Goal: Complete application form: Complete application form

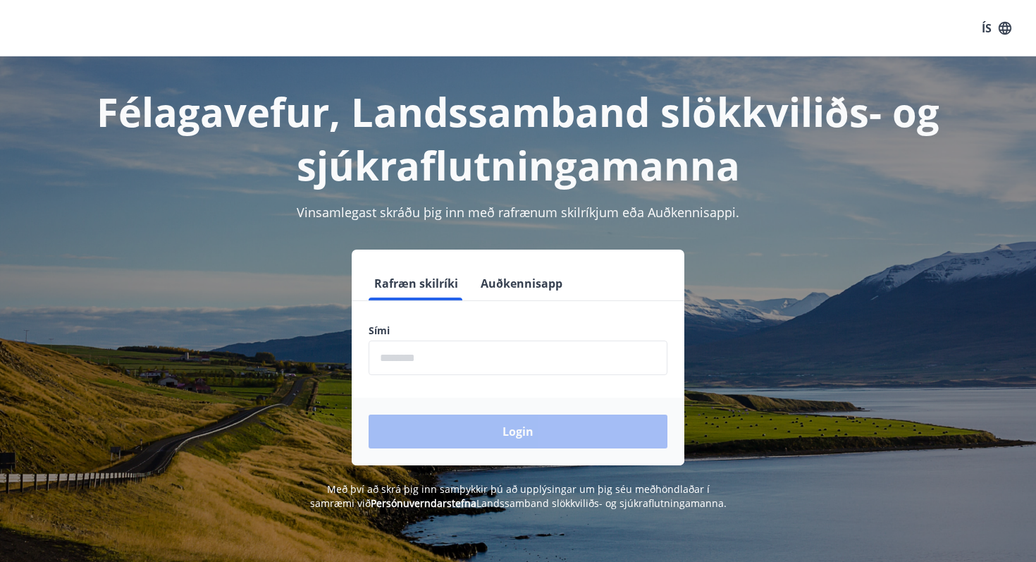
click at [416, 373] on input "phone" at bounding box center [518, 357] width 299 height 35
type input "********"
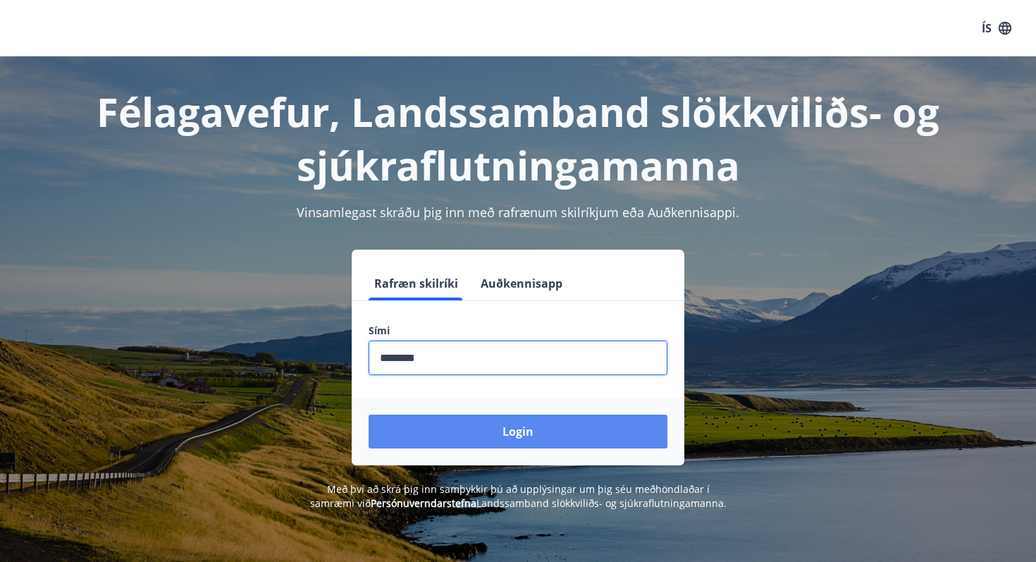
click at [469, 426] on button "Login" at bounding box center [518, 431] width 299 height 34
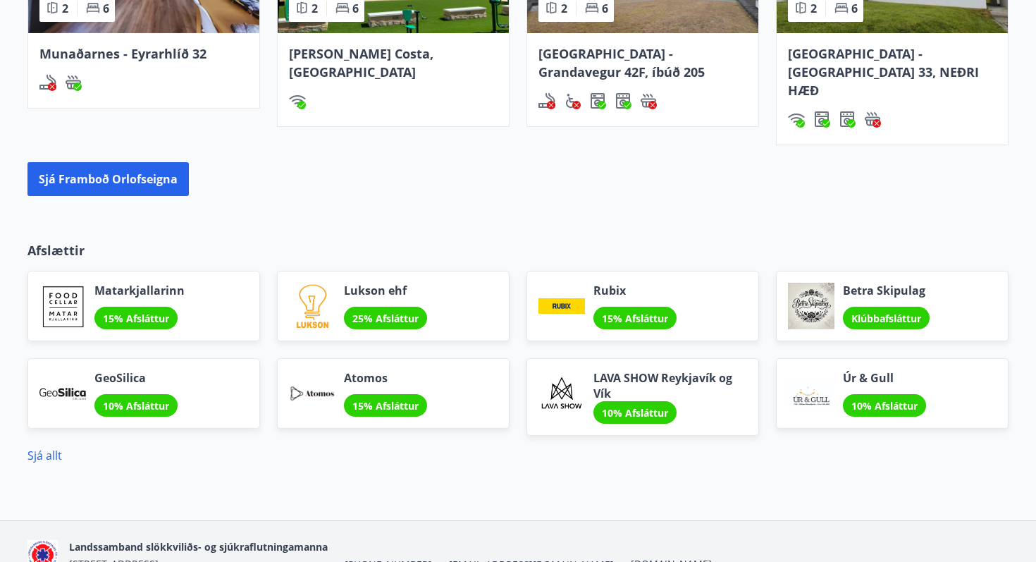
scroll to position [1183, 0]
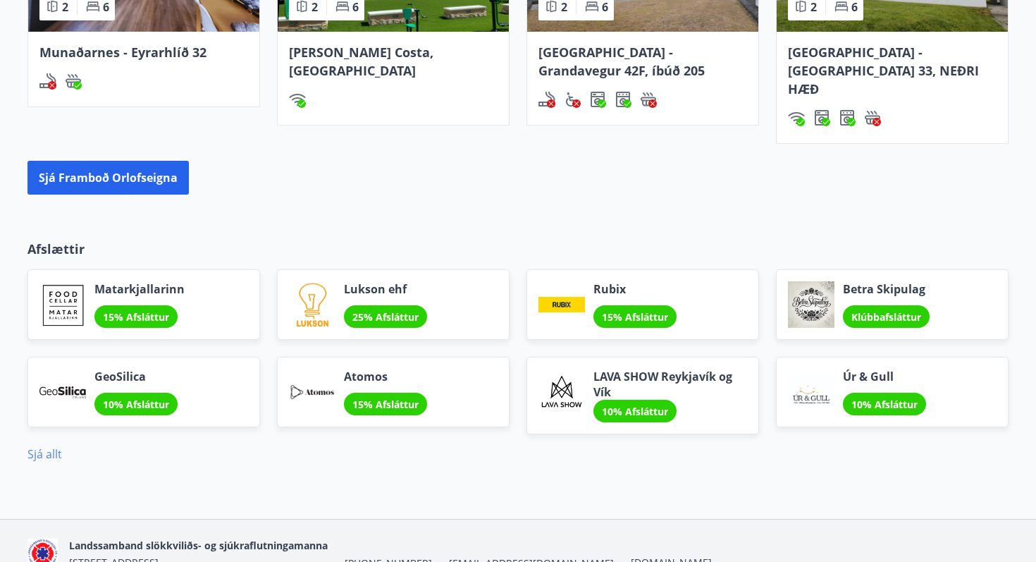
click at [32, 446] on link "Sjá allt" at bounding box center [44, 454] width 35 height 16
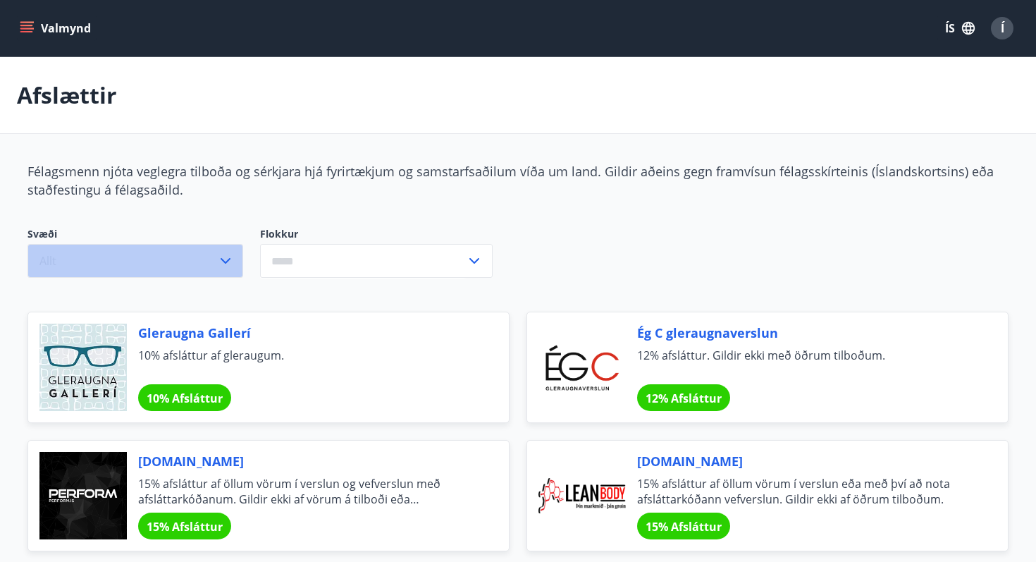
click at [235, 258] on button "Allt" at bounding box center [135, 261] width 216 height 34
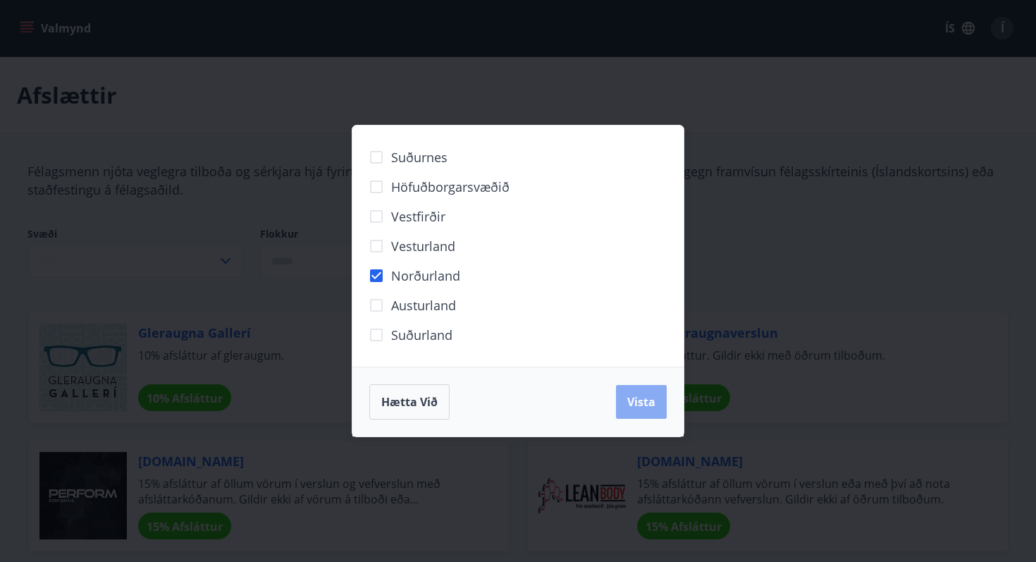
click at [663, 394] on button "Vista" at bounding box center [641, 402] width 51 height 34
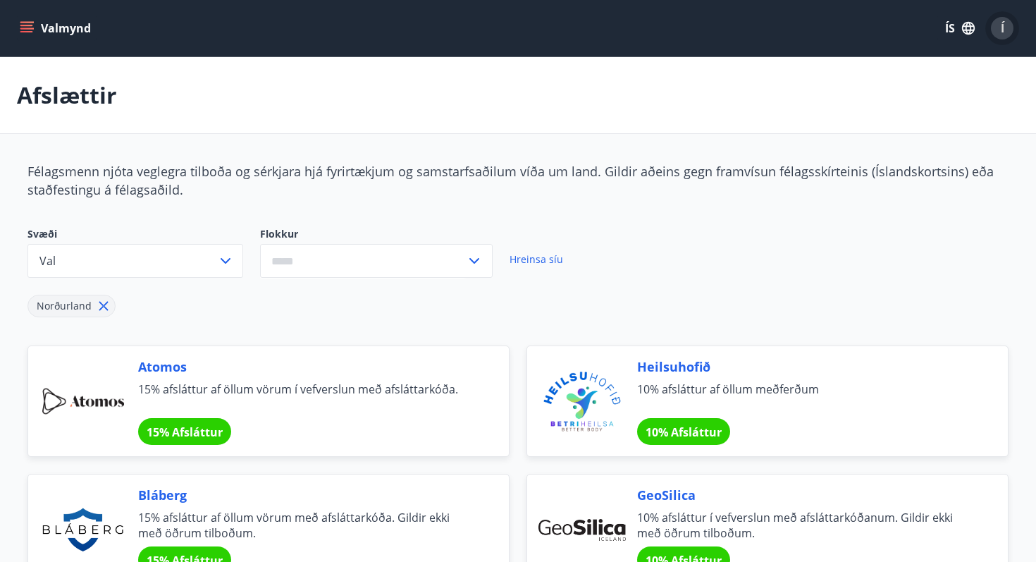
click at [1014, 29] on button "Í" at bounding box center [1002, 28] width 34 height 34
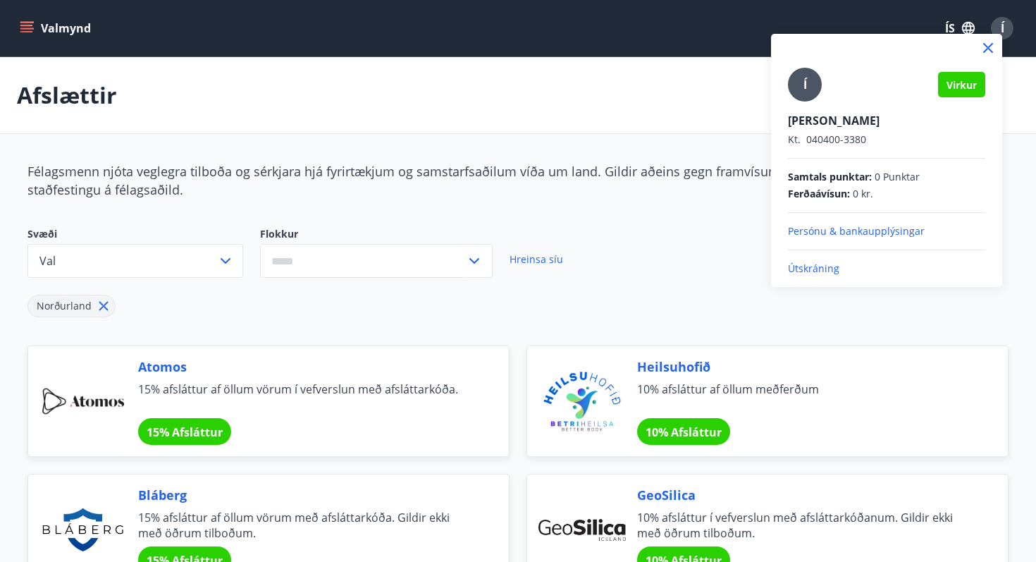
click at [21, 37] on div at bounding box center [518, 281] width 1036 height 562
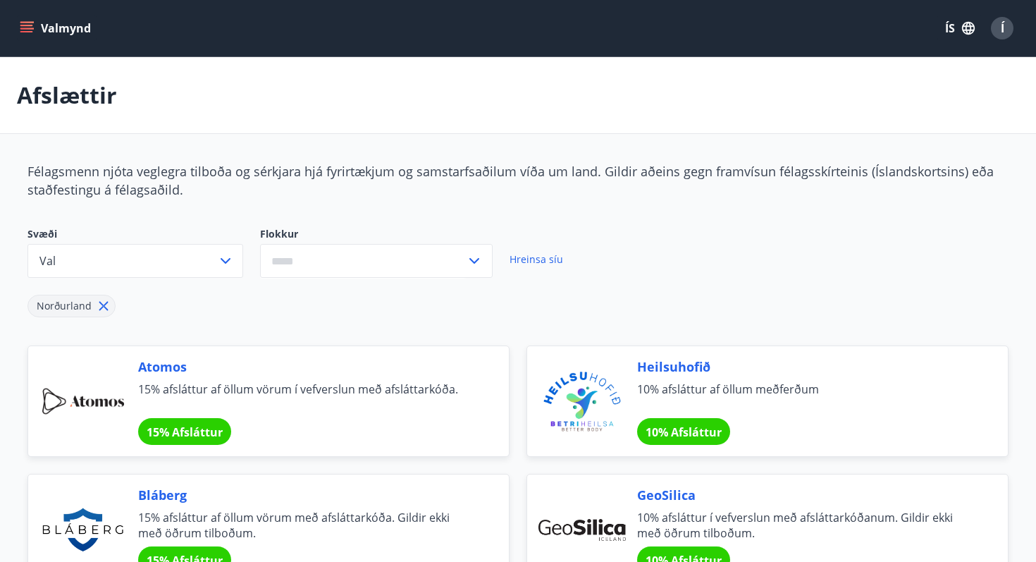
click at [28, 24] on icon "menu" at bounding box center [27, 28] width 14 height 14
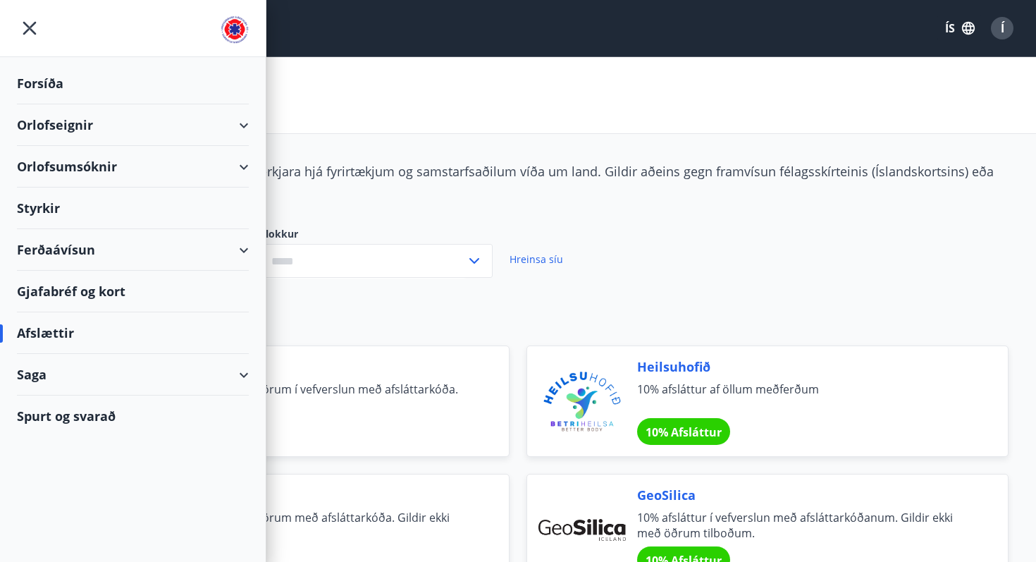
click at [38, 104] on div "Styrkir" at bounding box center [133, 84] width 232 height 42
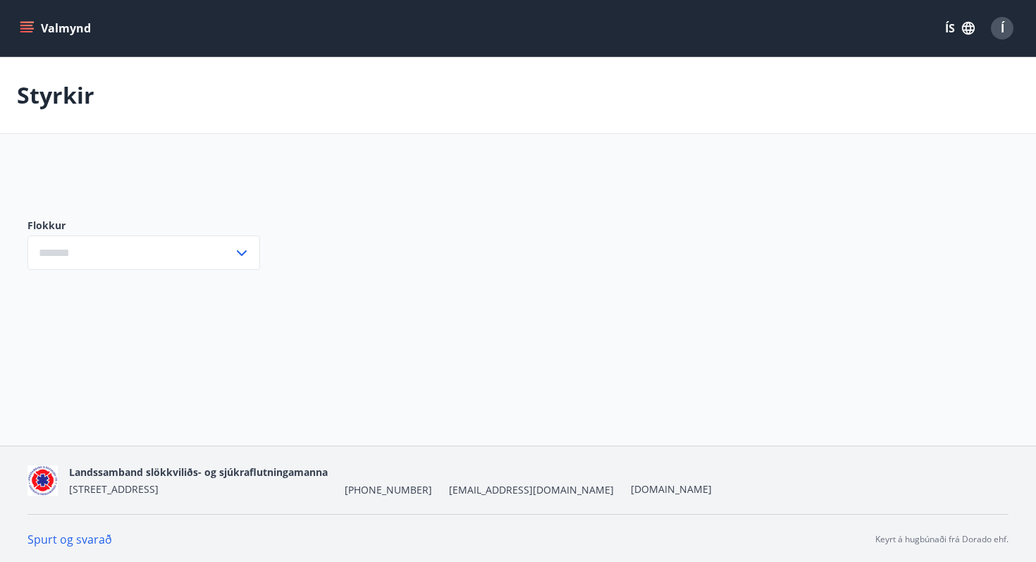
type input "***"
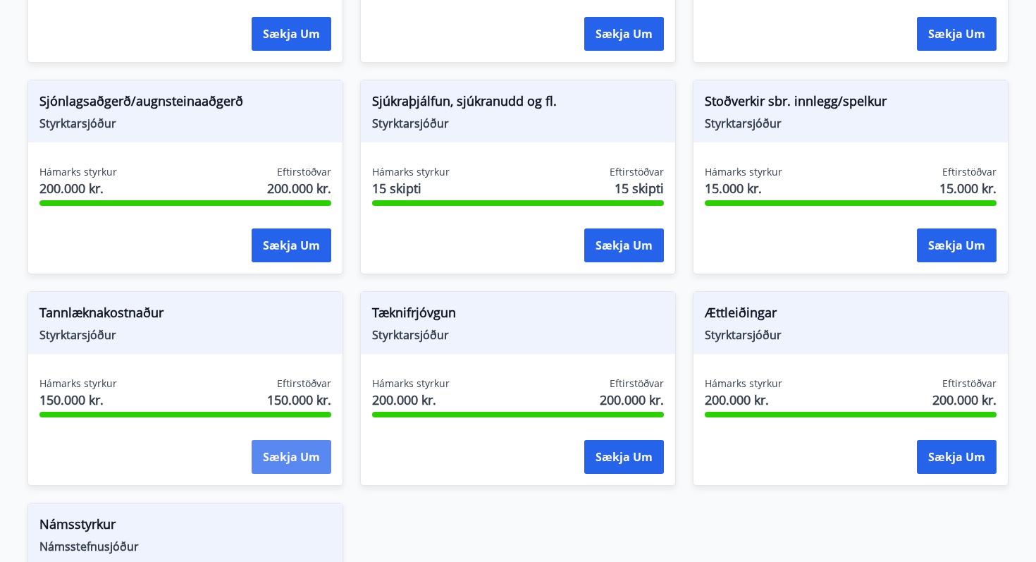
scroll to position [1488, 0]
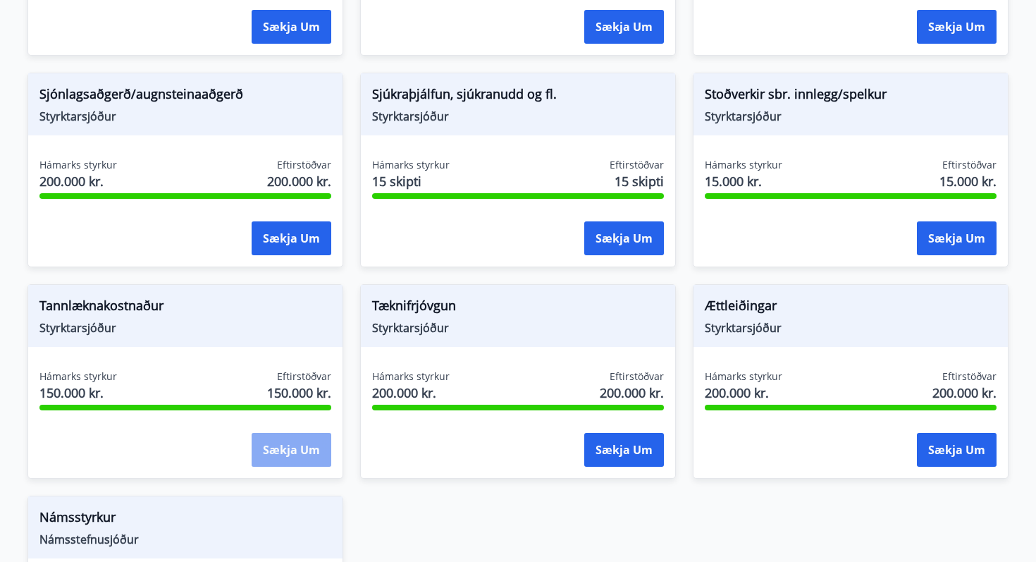
click at [296, 446] on button "Sækja um" at bounding box center [292, 450] width 80 height 34
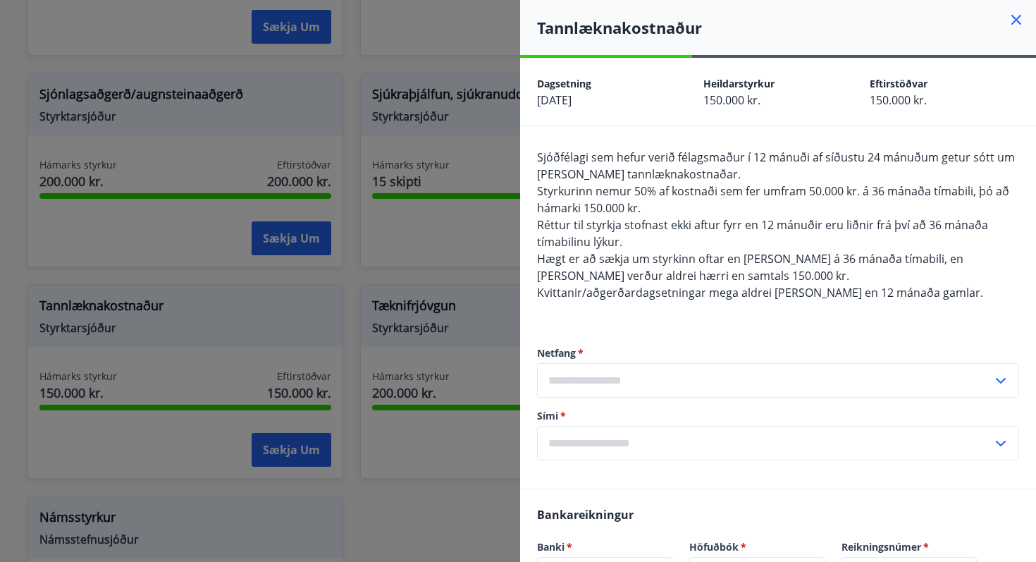
click at [1017, 16] on icon at bounding box center [1016, 19] width 17 height 17
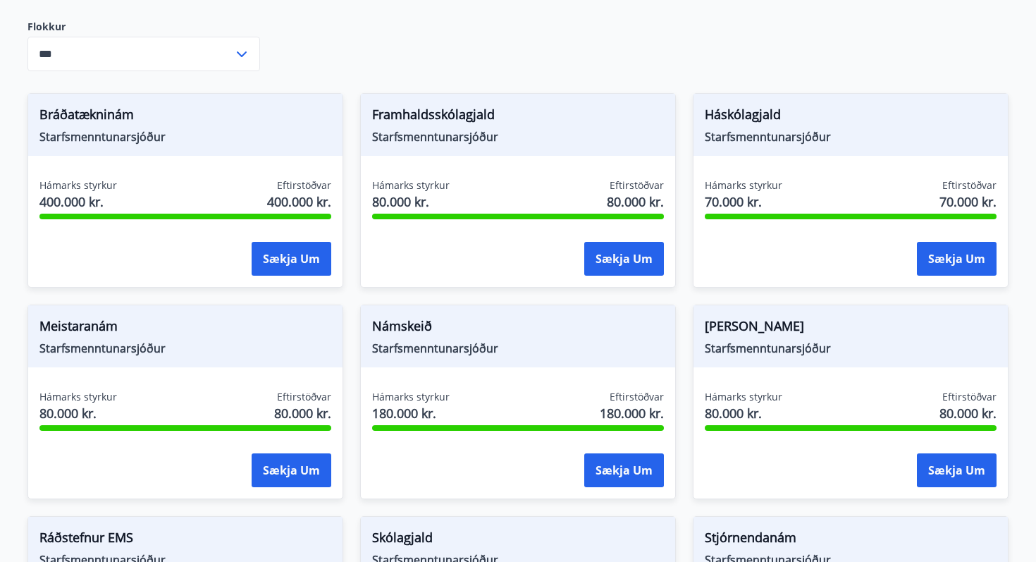
scroll to position [0, 0]
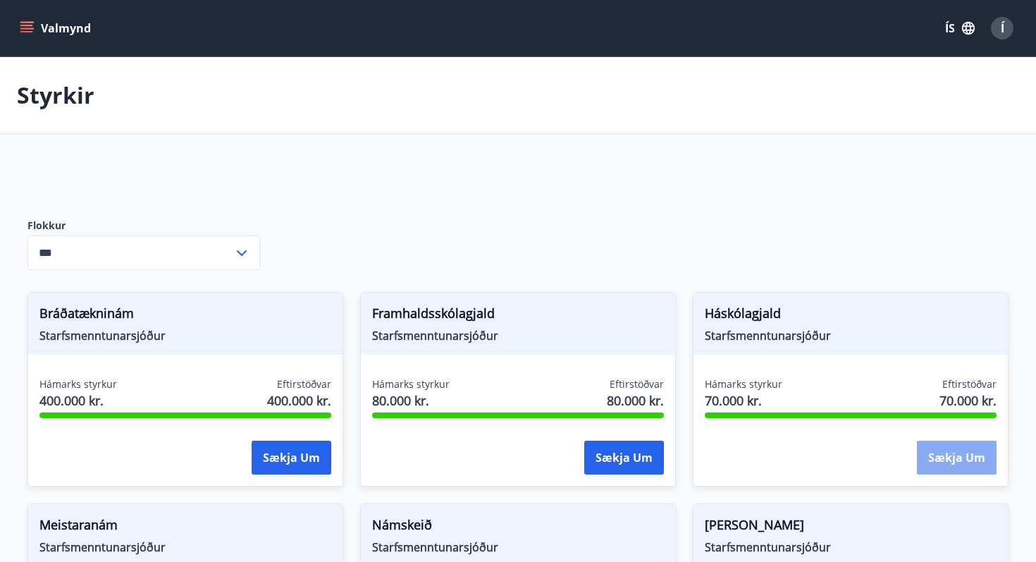
click at [945, 446] on button "Sækja um" at bounding box center [957, 458] width 80 height 34
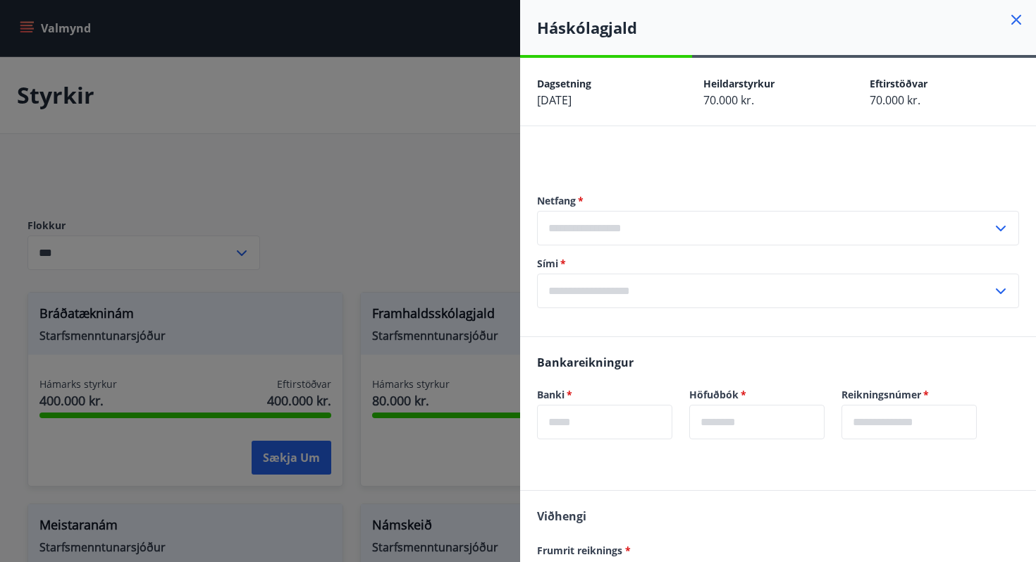
click at [665, 226] on input "text" at bounding box center [764, 228] width 455 height 35
click at [609, 254] on li "Skrá nýtt netfang" at bounding box center [778, 257] width 481 height 25
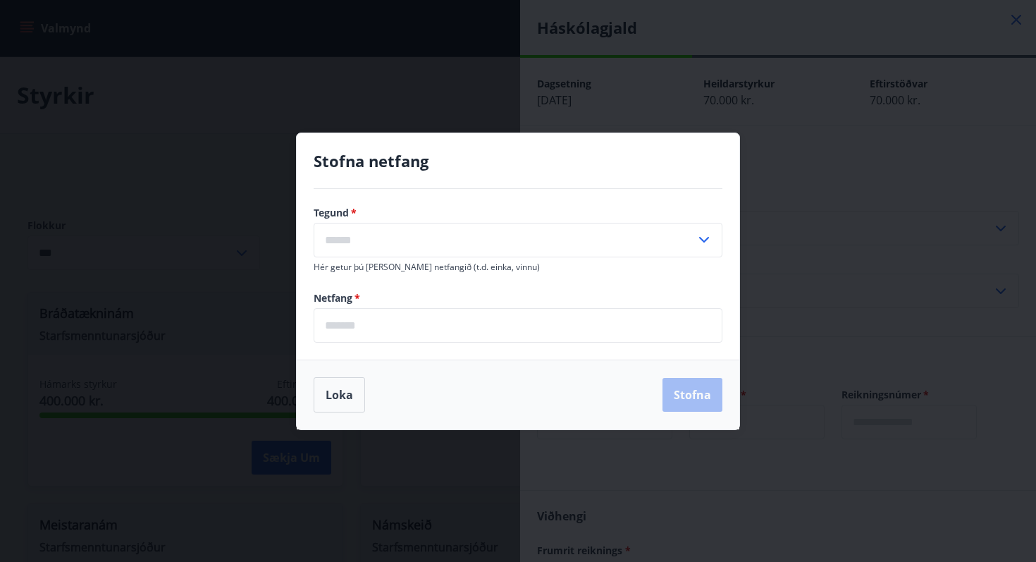
click at [570, 204] on div "Tegund   * ​ Hér getur þú [PERSON_NAME] netfangið (t.d. einka, vinnu) Netfang  …" at bounding box center [518, 274] width 443 height 171
click at [343, 393] on button "Loka" at bounding box center [339, 394] width 51 height 35
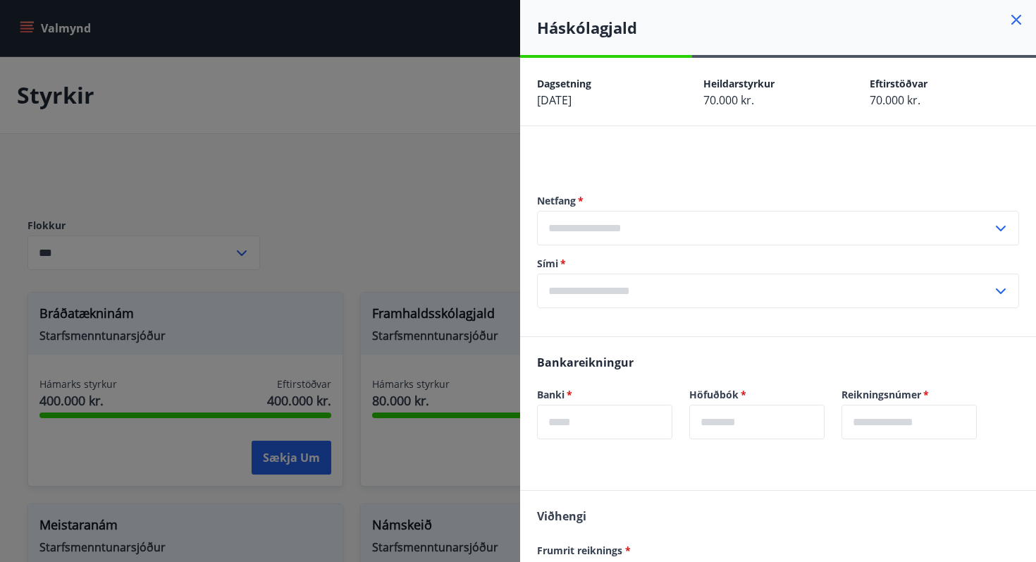
click at [644, 226] on input "text" at bounding box center [764, 228] width 455 height 35
click at [631, 226] on input "text" at bounding box center [764, 228] width 455 height 35
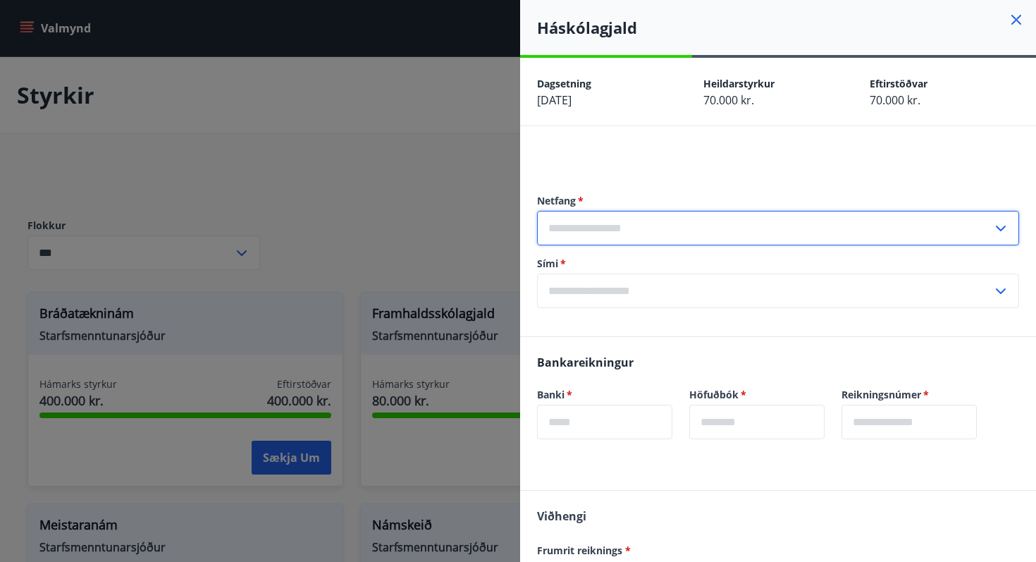
click at [631, 226] on input "text" at bounding box center [764, 228] width 455 height 35
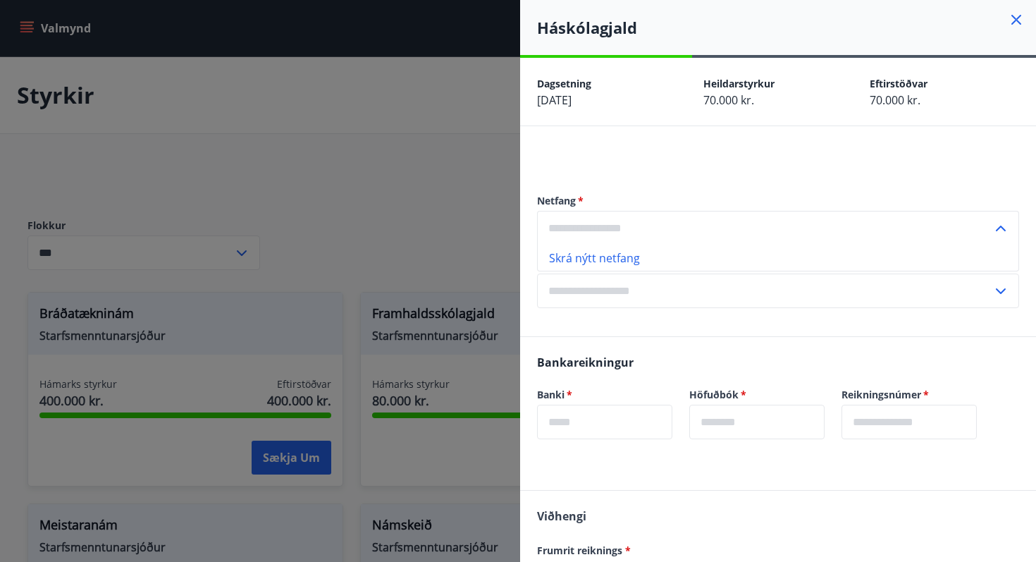
click at [444, 165] on div at bounding box center [518, 281] width 1036 height 562
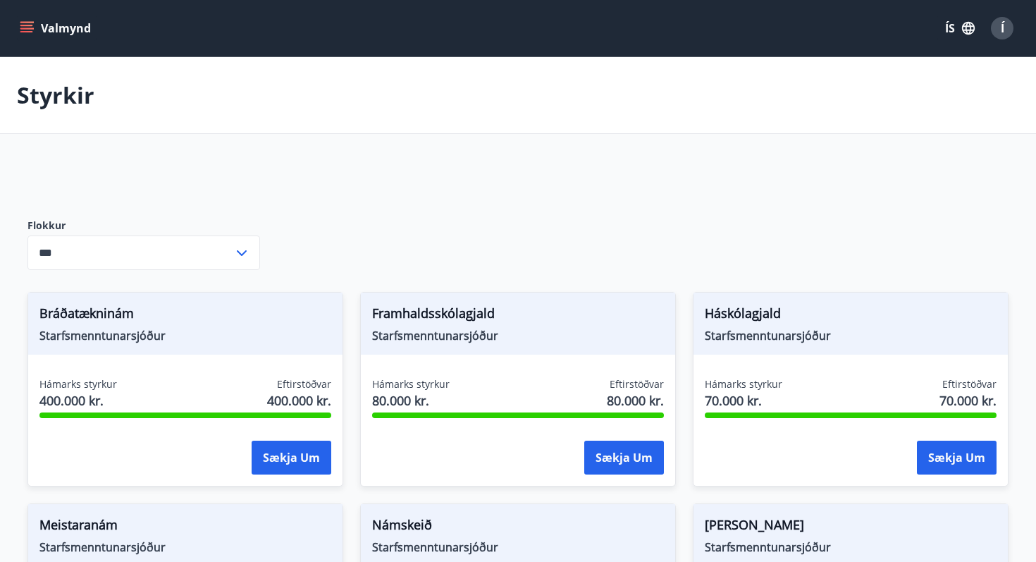
click at [961, 32] on icon "button" at bounding box center [969, 28] width 16 height 16
click at [1005, 32] on div at bounding box center [518, 281] width 1036 height 562
click at [1005, 32] on div "Í" at bounding box center [1002, 28] width 23 height 23
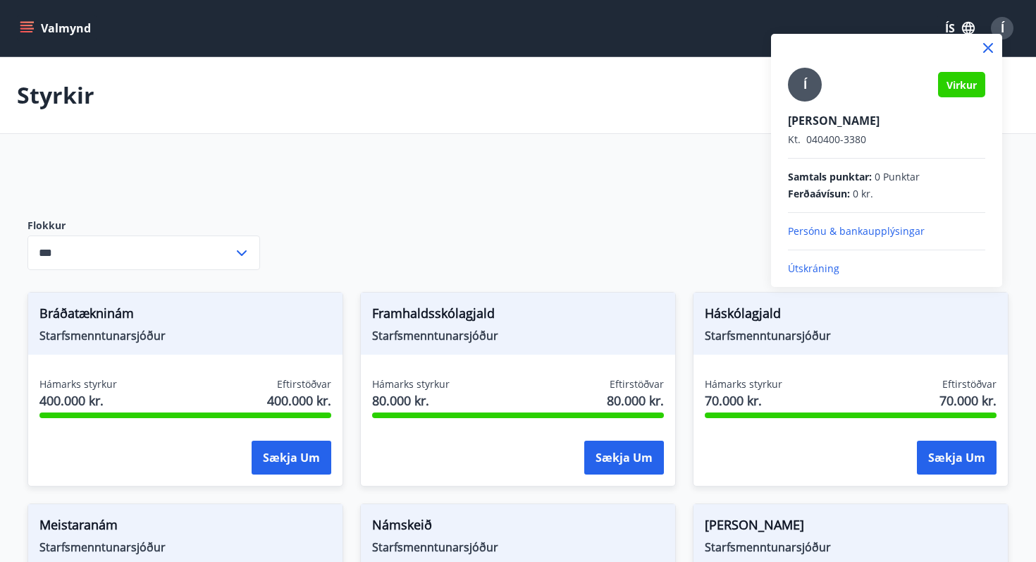
click at [798, 82] on div "Í" at bounding box center [805, 85] width 34 height 34
click at [798, 104] on input "Í" at bounding box center [884, 111] width 192 height 15
click at [848, 243] on div "Í Virkur [PERSON_NAME] Kt. 040400-3380 Samtals punktar : 0 Punktar Ferðaávísun …" at bounding box center [886, 172] width 197 height 208
click at [846, 240] on div "Í Virkur [PERSON_NAME] Kt. 040400-3380 Samtals punktar : 0 Punktar Ferðaávísun …" at bounding box center [886, 172] width 197 height 208
click at [845, 235] on p "Persónu & bankaupplýsingar" at bounding box center [886, 231] width 197 height 14
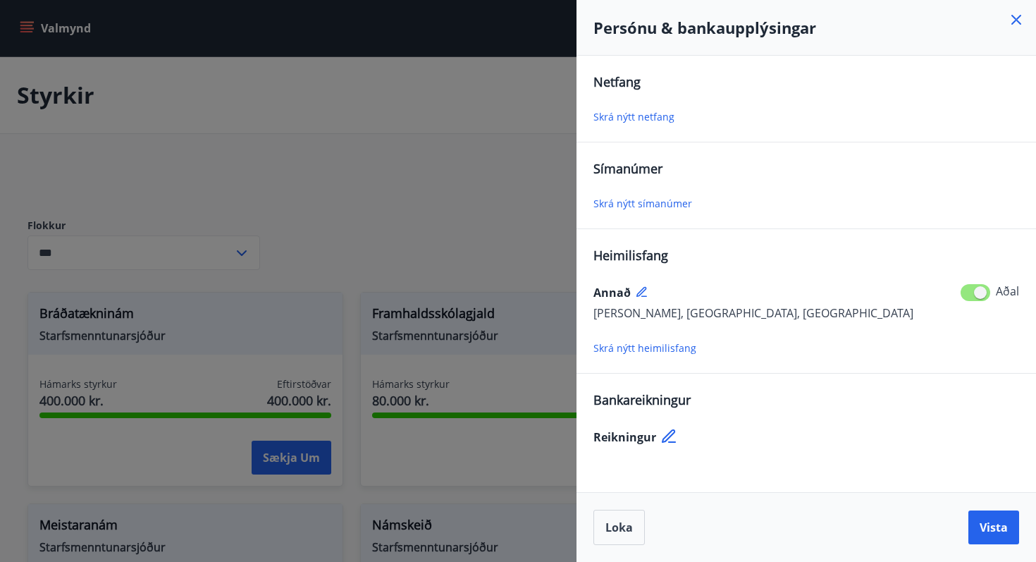
click at [655, 115] on span "Skrá nýtt netfang" at bounding box center [634, 116] width 81 height 13
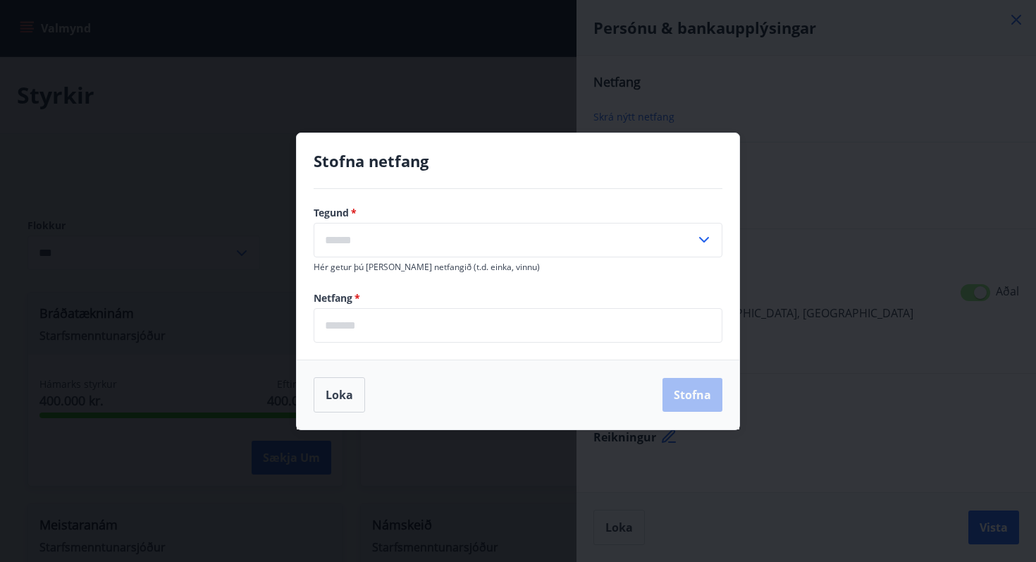
click at [479, 239] on input "text" at bounding box center [505, 240] width 382 height 35
click at [366, 269] on li "Heima" at bounding box center [517, 269] width 407 height 25
type input "*****"
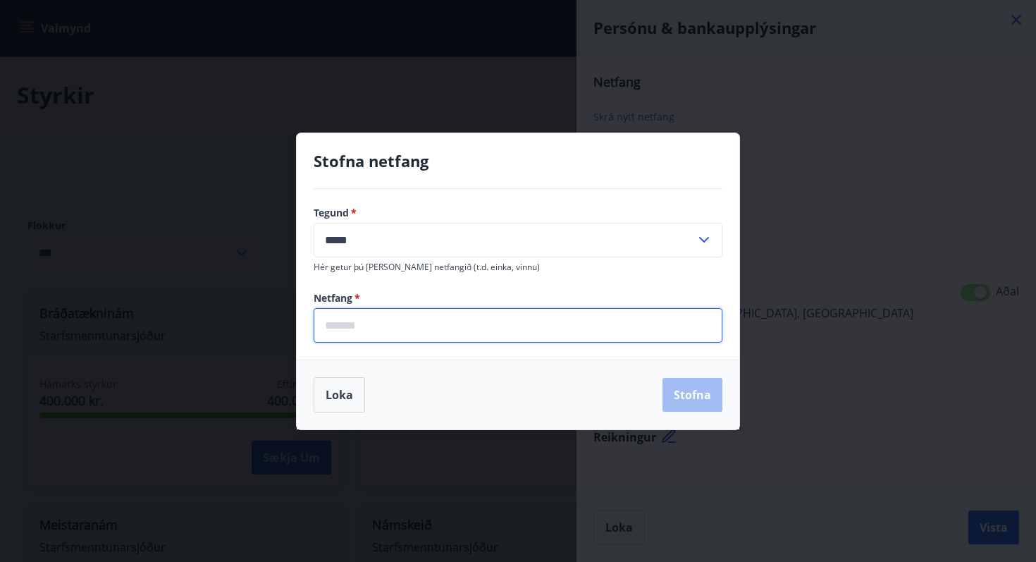
click at [361, 338] on input "email" at bounding box center [518, 325] width 409 height 35
type input "**********"
click at [691, 402] on button "Stofna" at bounding box center [693, 395] width 60 height 34
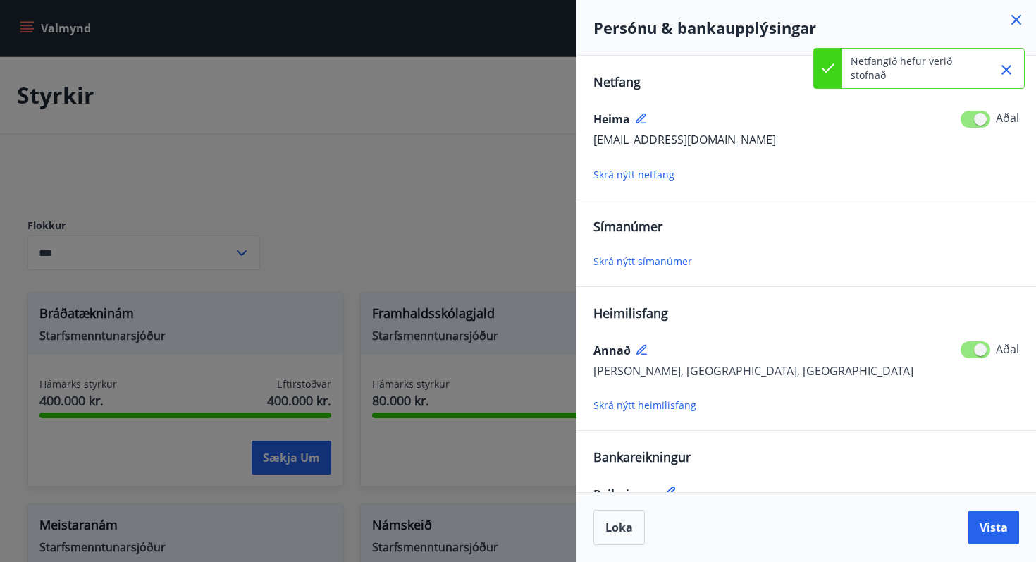
click at [658, 259] on span "Skrá nýtt símanúmer" at bounding box center [643, 260] width 99 height 13
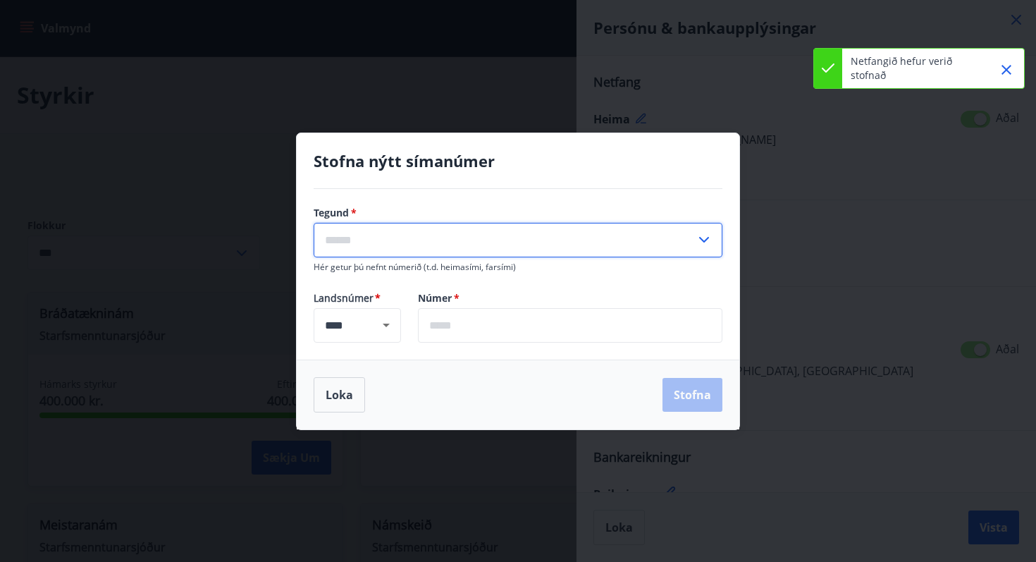
click at [546, 226] on input "text" at bounding box center [505, 240] width 382 height 35
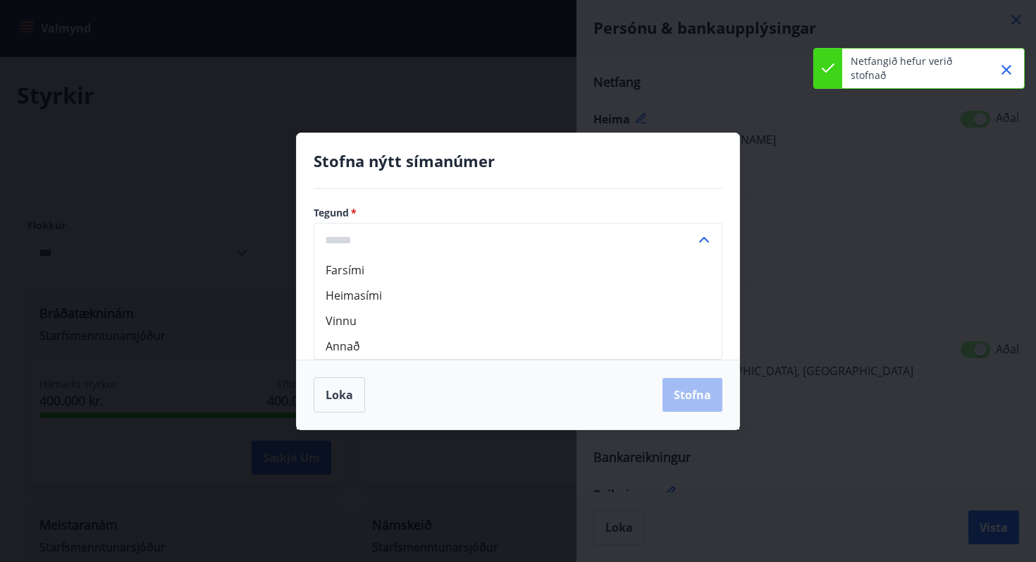
click at [486, 274] on li "Farsími" at bounding box center [517, 269] width 407 height 25
type input "*******"
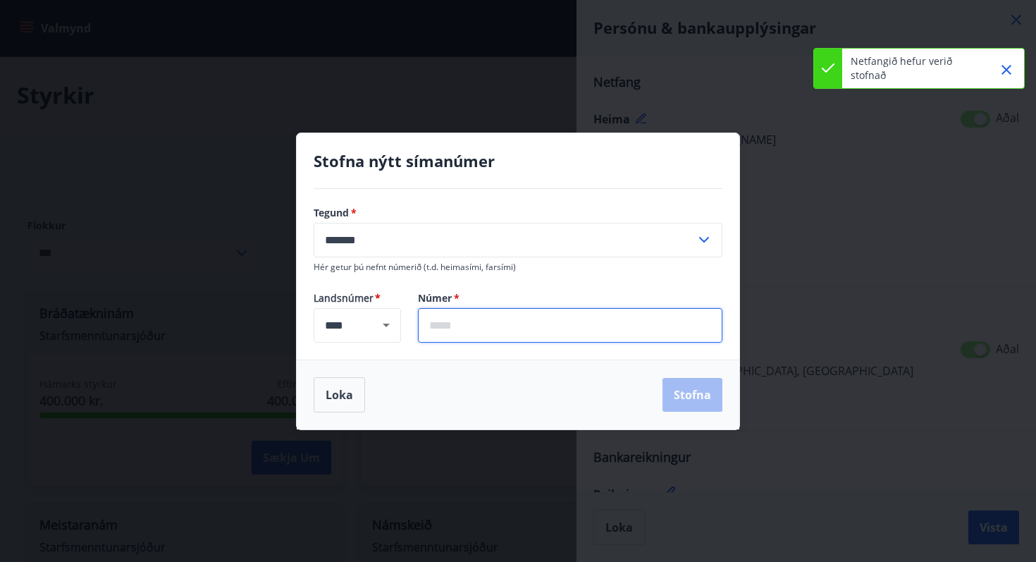
click at [454, 318] on input "text" at bounding box center [570, 325] width 305 height 35
type input "*******"
click at [687, 396] on button "Stofna" at bounding box center [693, 395] width 60 height 34
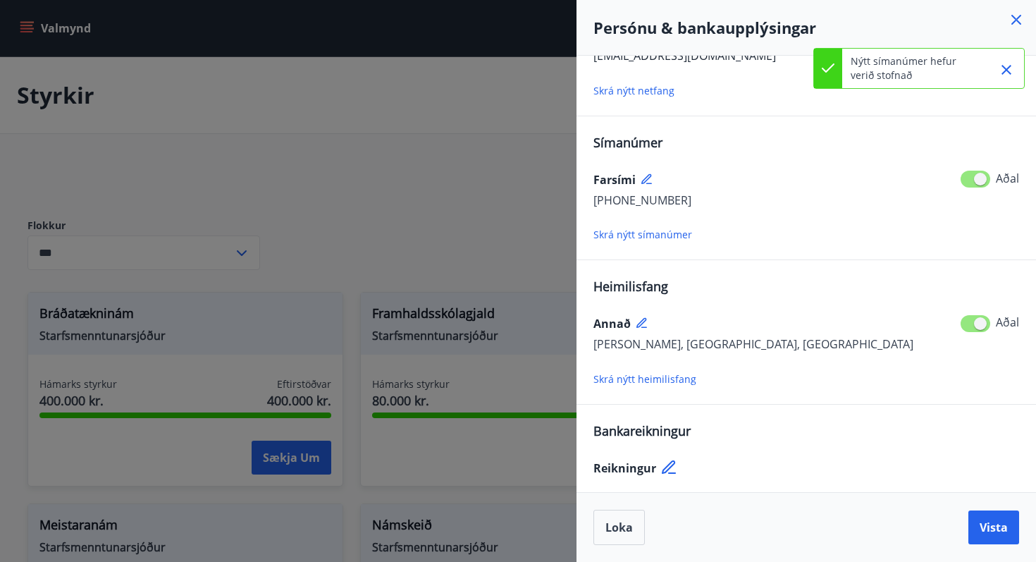
scroll to position [88, 0]
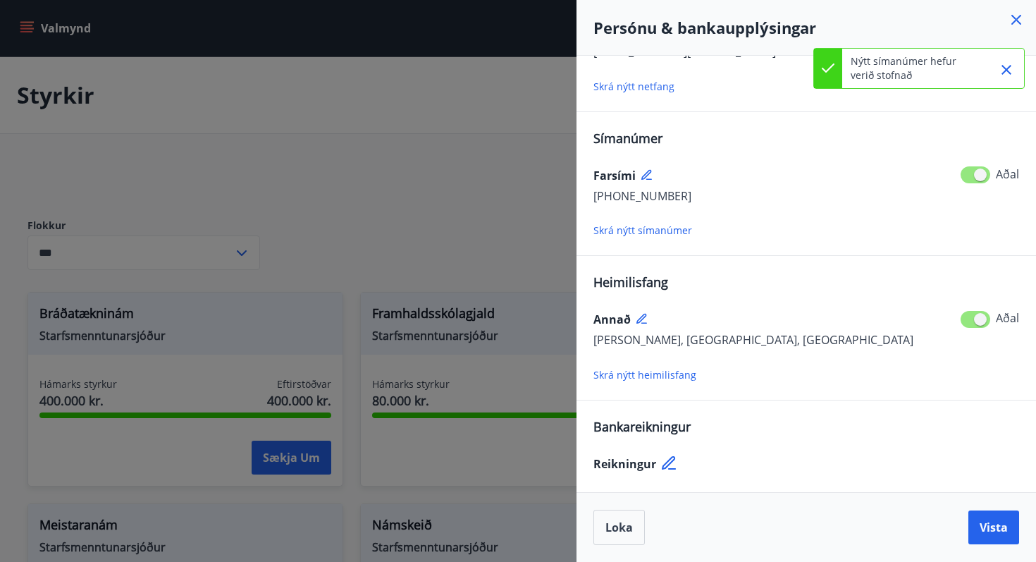
click at [674, 466] on icon at bounding box center [670, 463] width 17 height 17
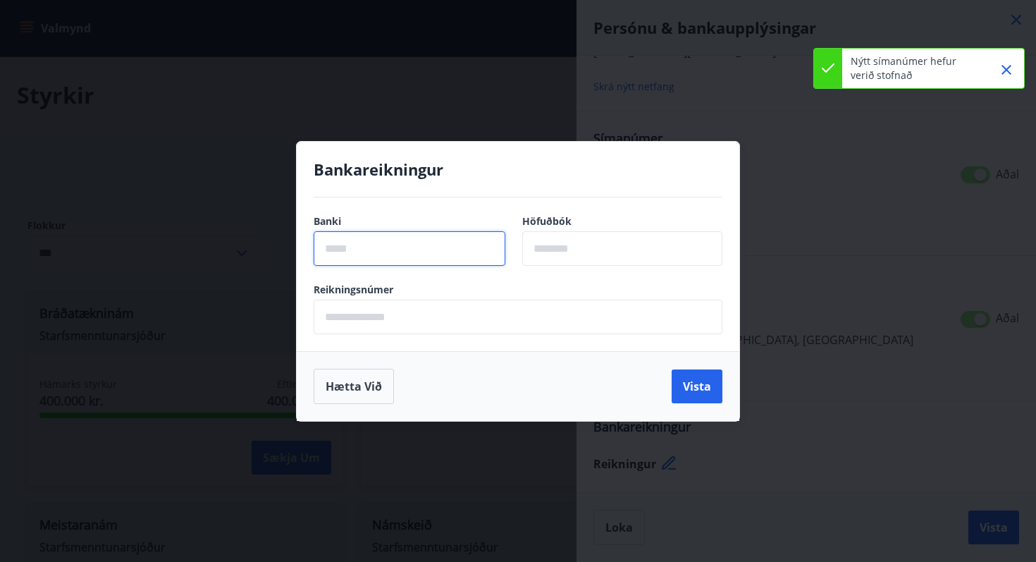
click at [491, 258] on input "text" at bounding box center [410, 248] width 192 height 35
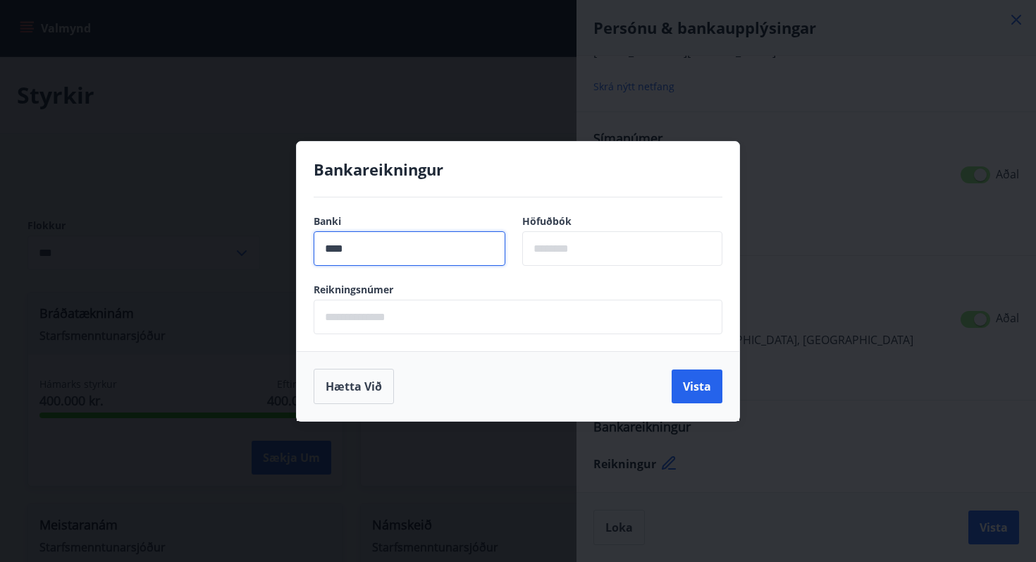
type input "****"
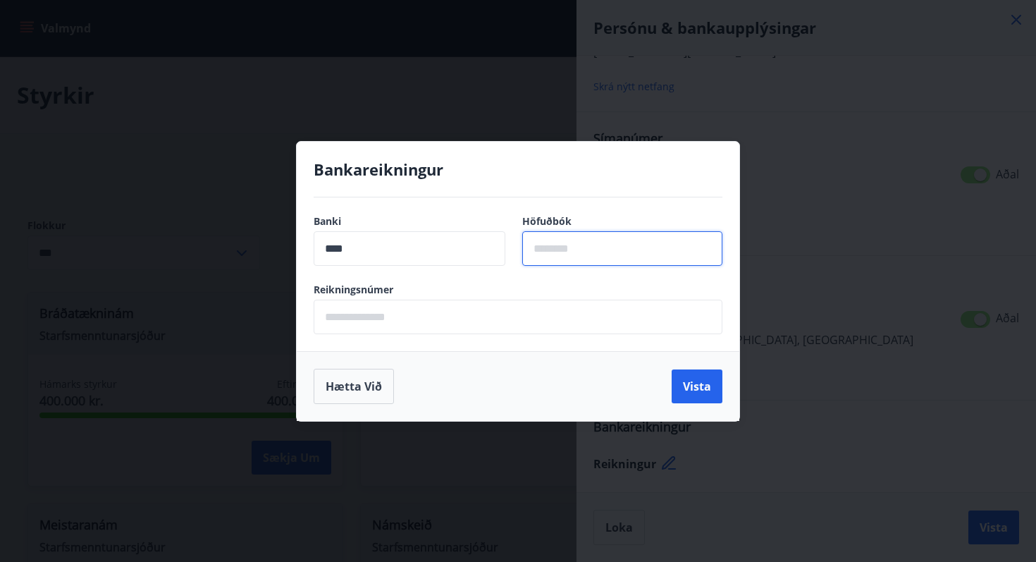
click at [608, 252] on input "text" at bounding box center [622, 248] width 200 height 35
type input "**"
click at [536, 331] on input "text" at bounding box center [518, 317] width 409 height 35
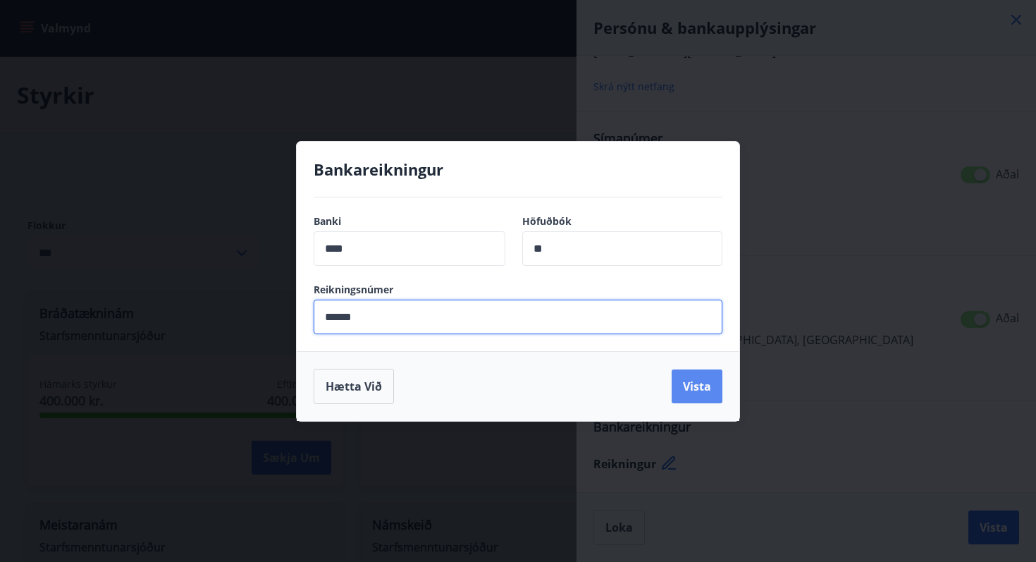
type input "******"
click at [697, 394] on button "Vista" at bounding box center [697, 386] width 51 height 34
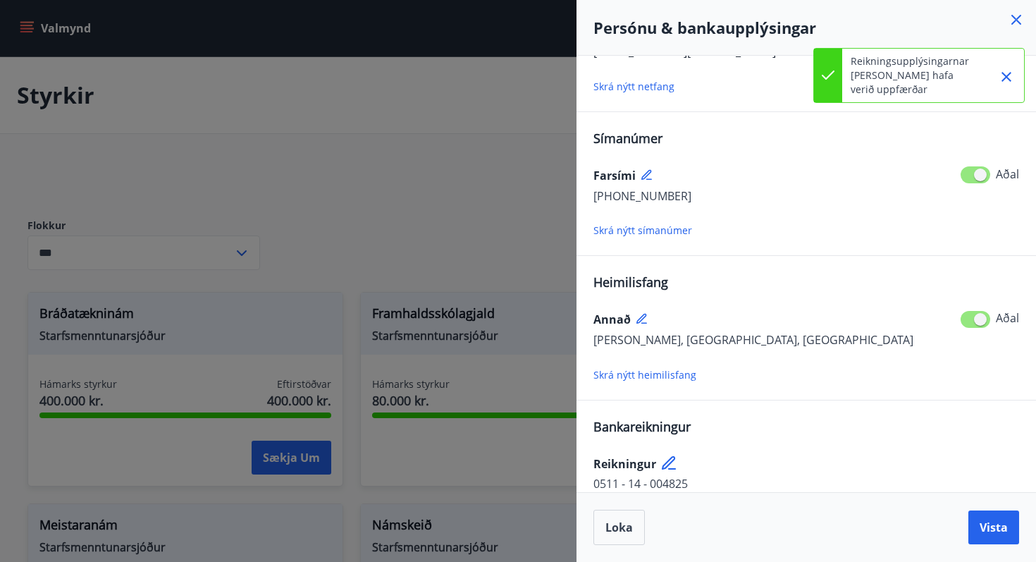
scroll to position [105, 0]
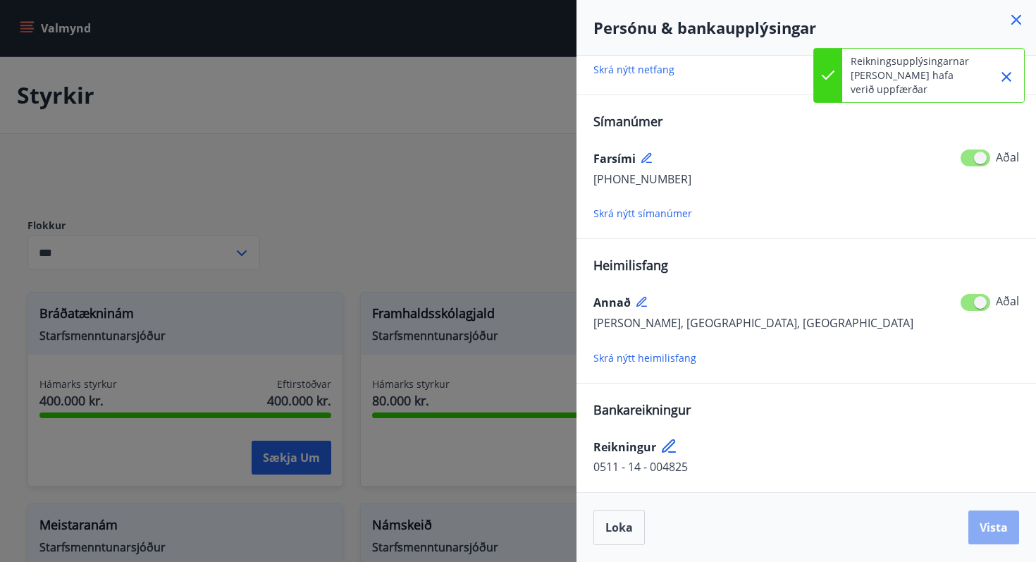
click at [983, 515] on button "Vista" at bounding box center [994, 527] width 51 height 34
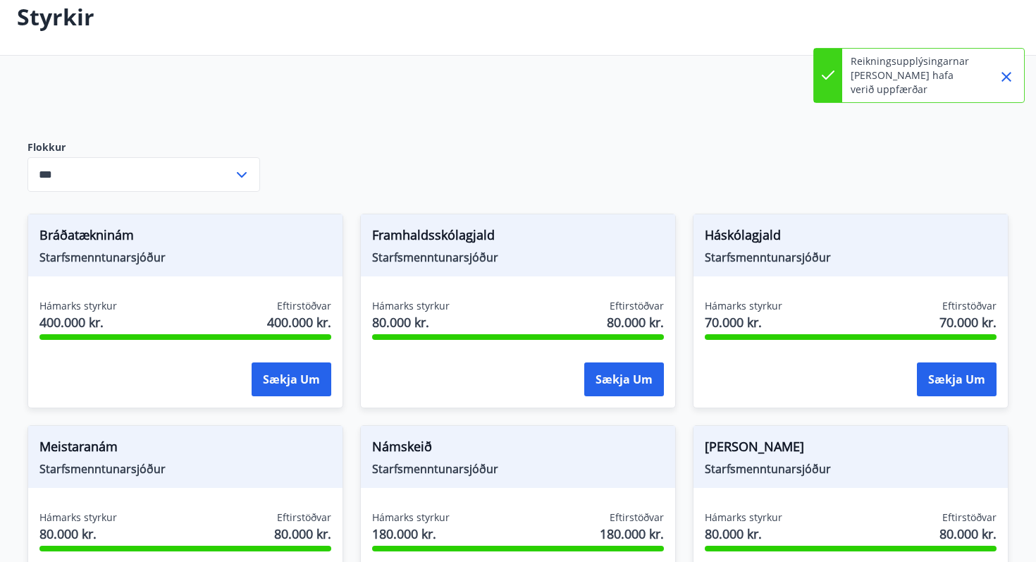
scroll to position [98, 0]
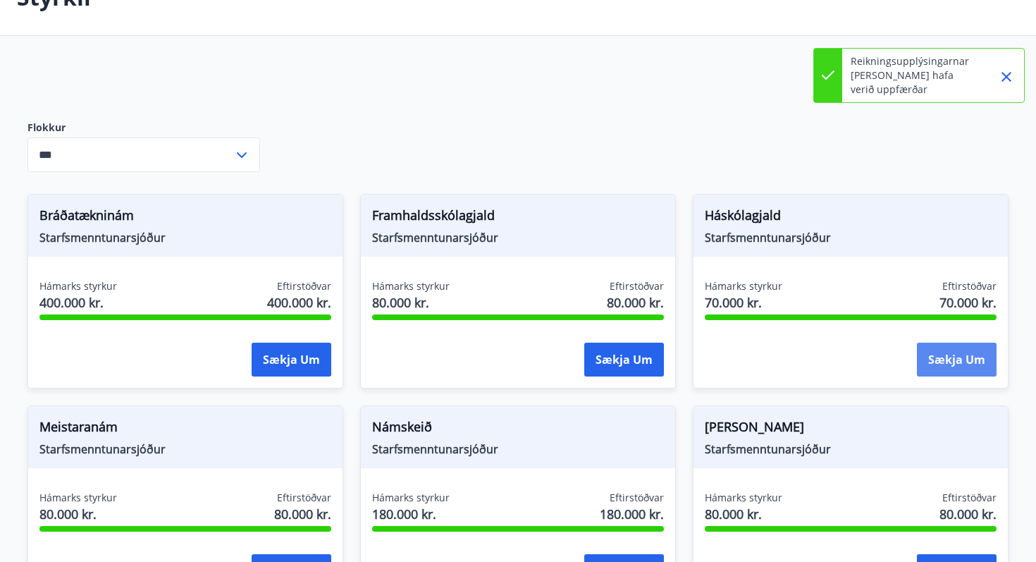
click at [955, 358] on button "Sækja um" at bounding box center [957, 360] width 80 height 34
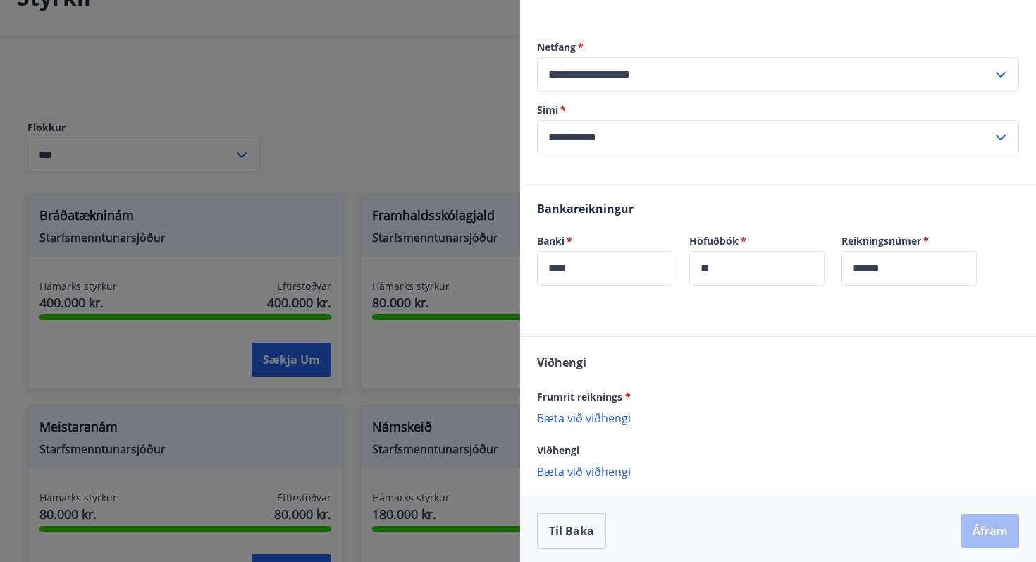
scroll to position [157, 0]
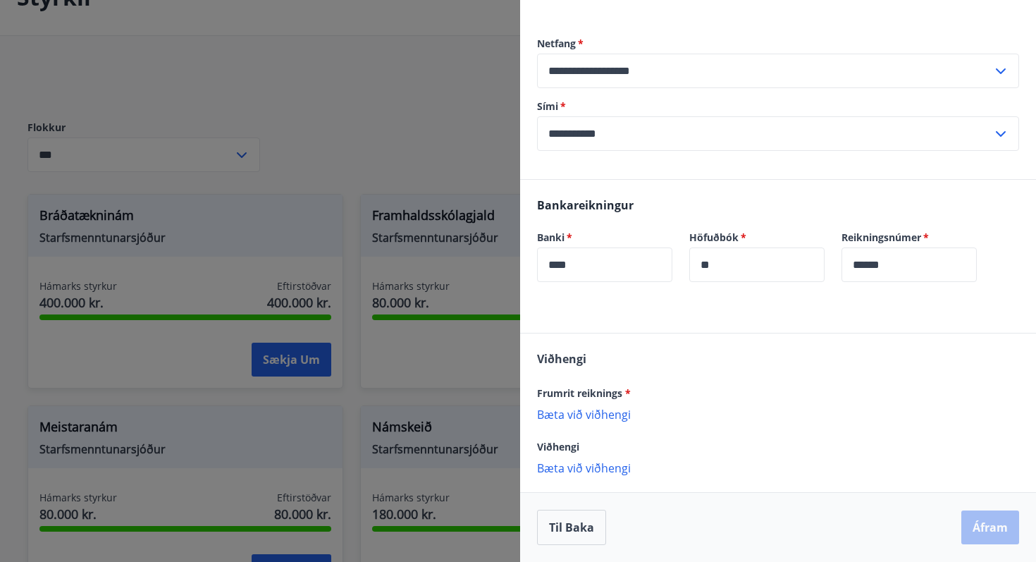
click at [589, 414] on p "Bæta við viðhengi" at bounding box center [778, 414] width 482 height 14
click at [591, 413] on p "Bæta við viðhengi" at bounding box center [778, 414] width 482 height 14
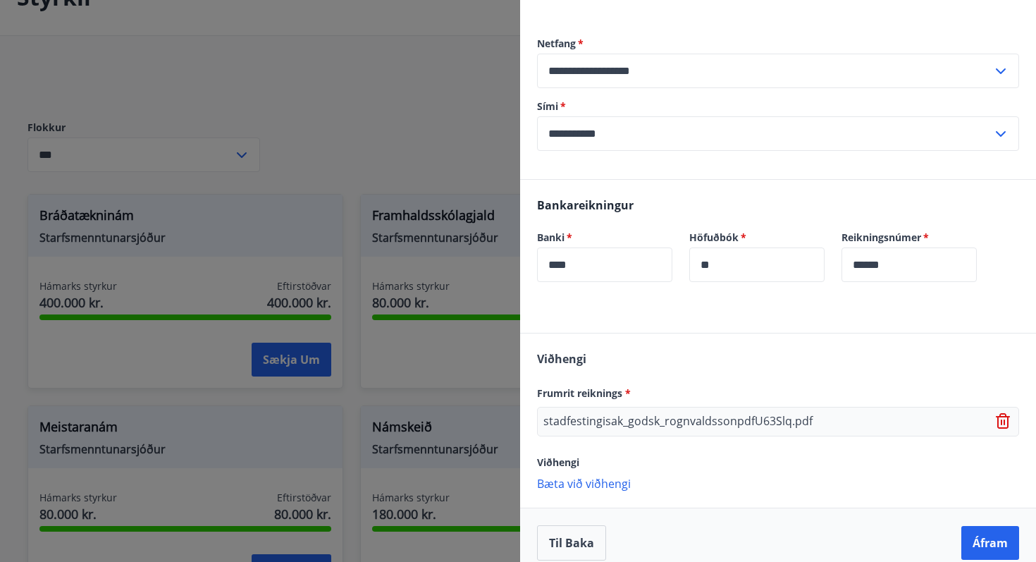
click at [710, 428] on p "stadfestingisak_godsk_rognvaldssonpdfU63Slq.pdf" at bounding box center [677, 421] width 269 height 17
click at [704, 422] on p "stadfestingisak_godsk_rognvaldssonpdfU63Slq.pdf" at bounding box center [677, 421] width 269 height 17
click at [598, 488] on p "Bæta við viðhengi" at bounding box center [778, 483] width 482 height 14
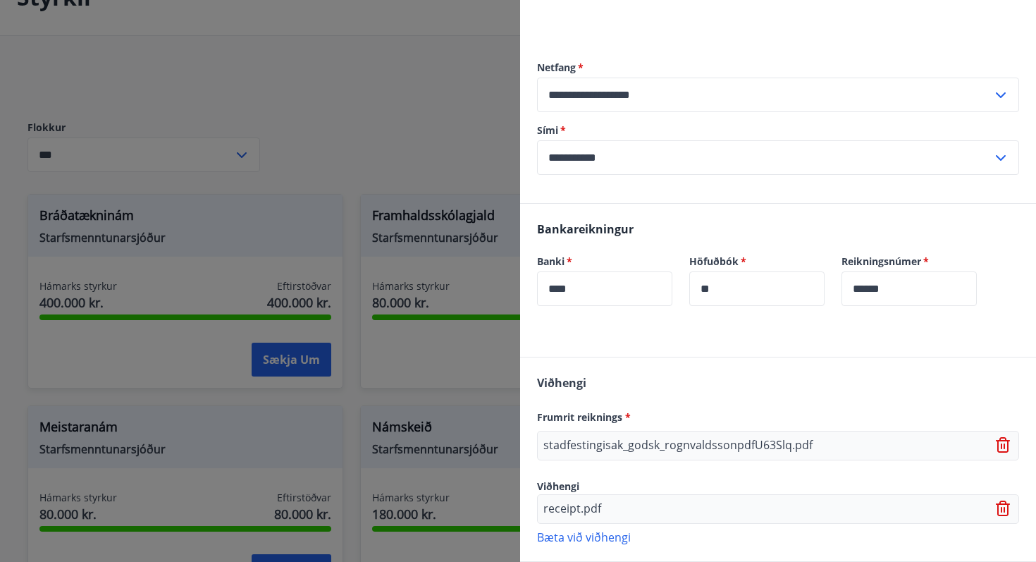
scroll to position [202, 0]
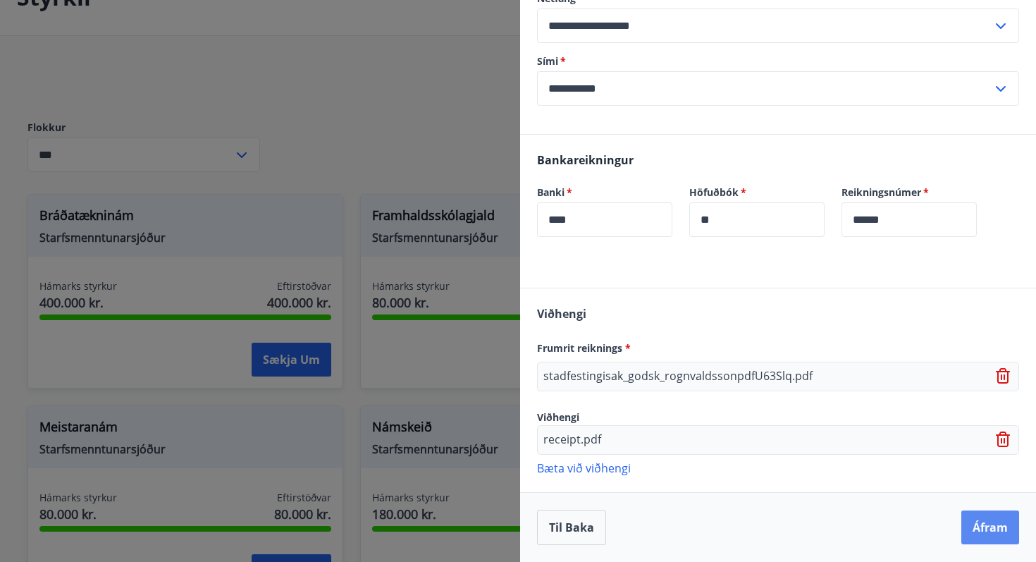
click at [1003, 522] on button "Áfram" at bounding box center [991, 527] width 58 height 34
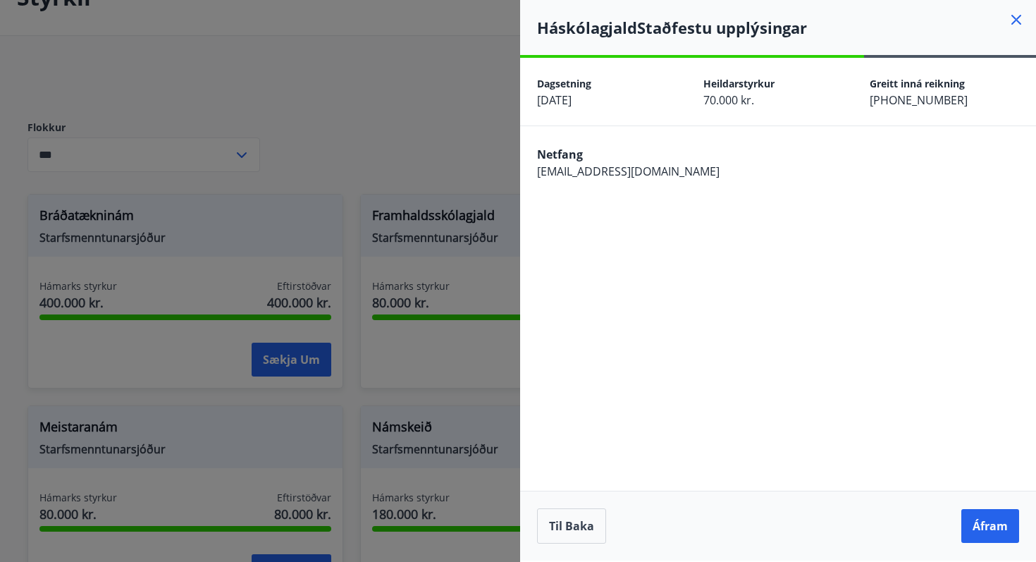
scroll to position [0, 0]
click at [1007, 522] on button "Áfram" at bounding box center [991, 526] width 58 height 34
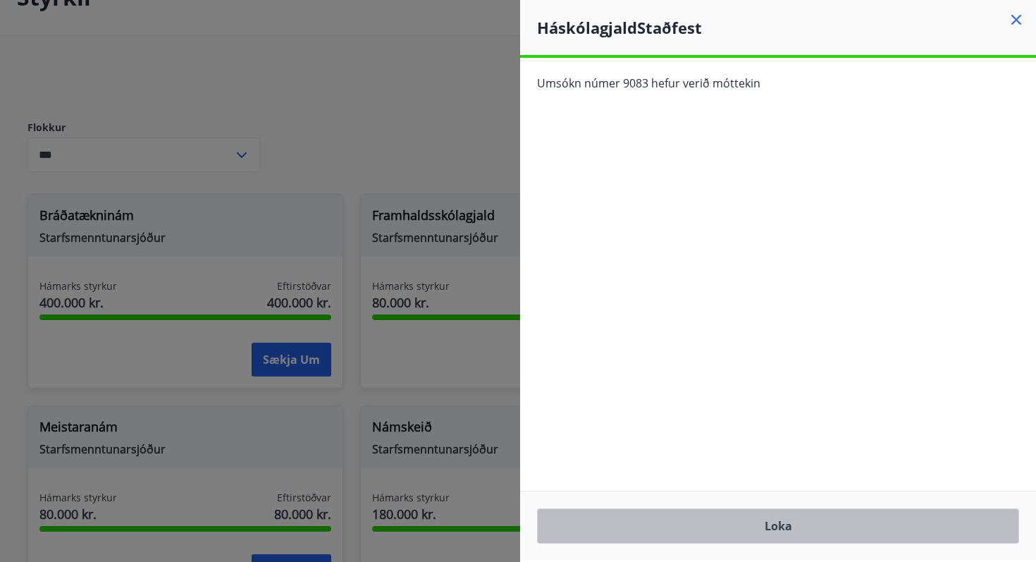
click at [777, 526] on button "Loka" at bounding box center [778, 525] width 482 height 35
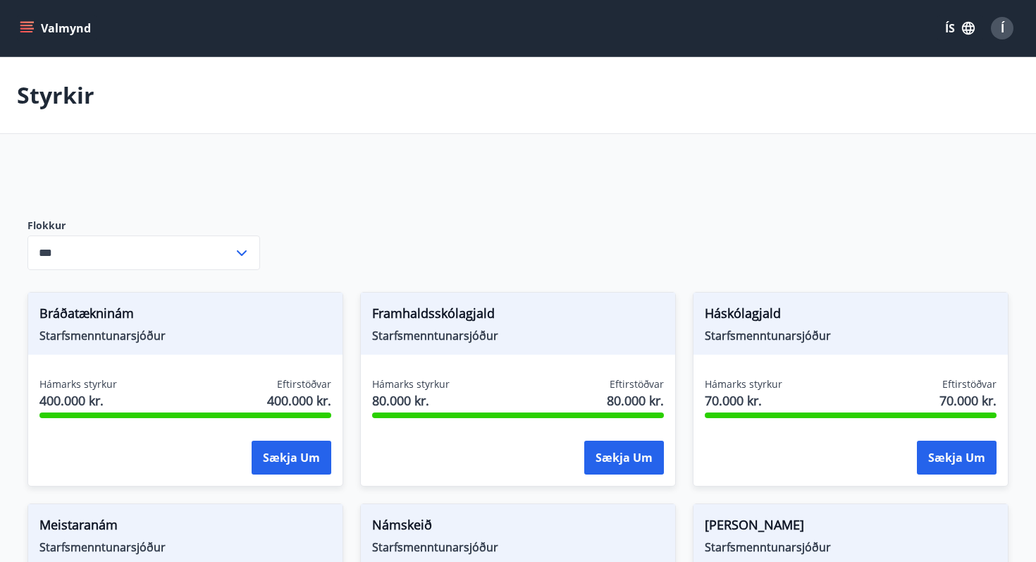
click at [20, 27] on icon "menu" at bounding box center [27, 28] width 14 height 14
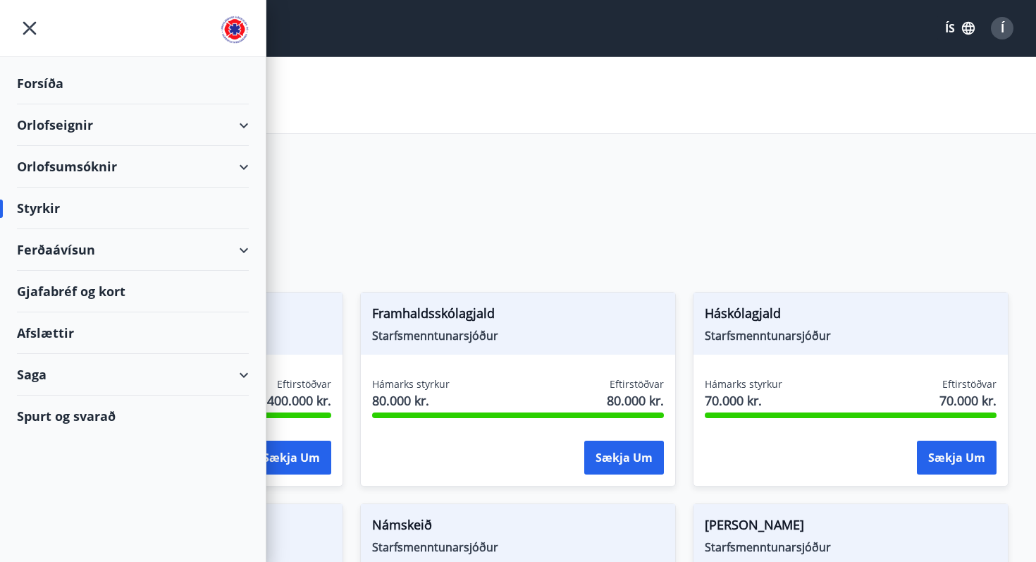
click at [212, 248] on div "Ferðaávísun" at bounding box center [133, 250] width 232 height 42
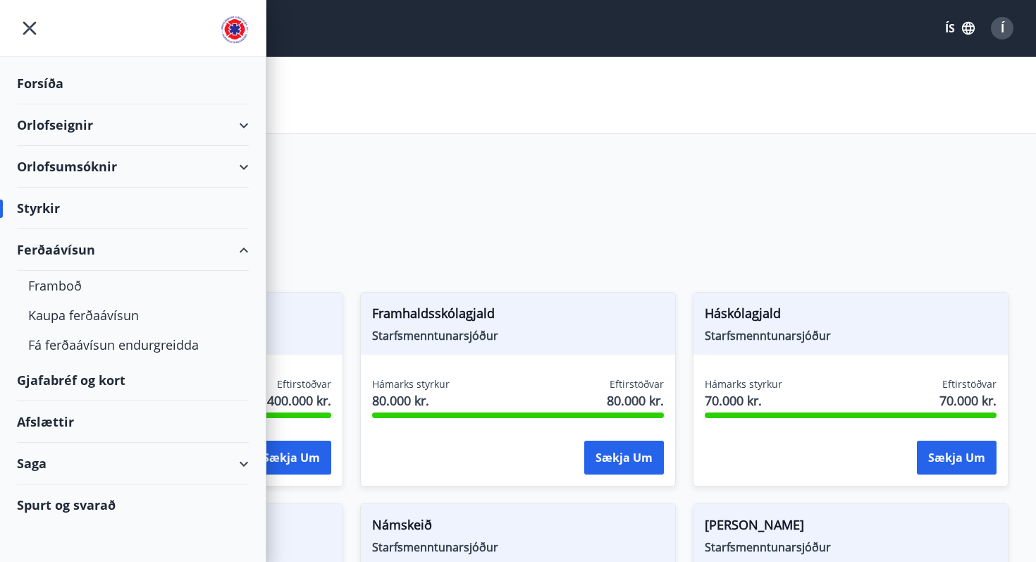
click at [75, 388] on div "Gjafabréf og kort" at bounding box center [133, 381] width 232 height 42
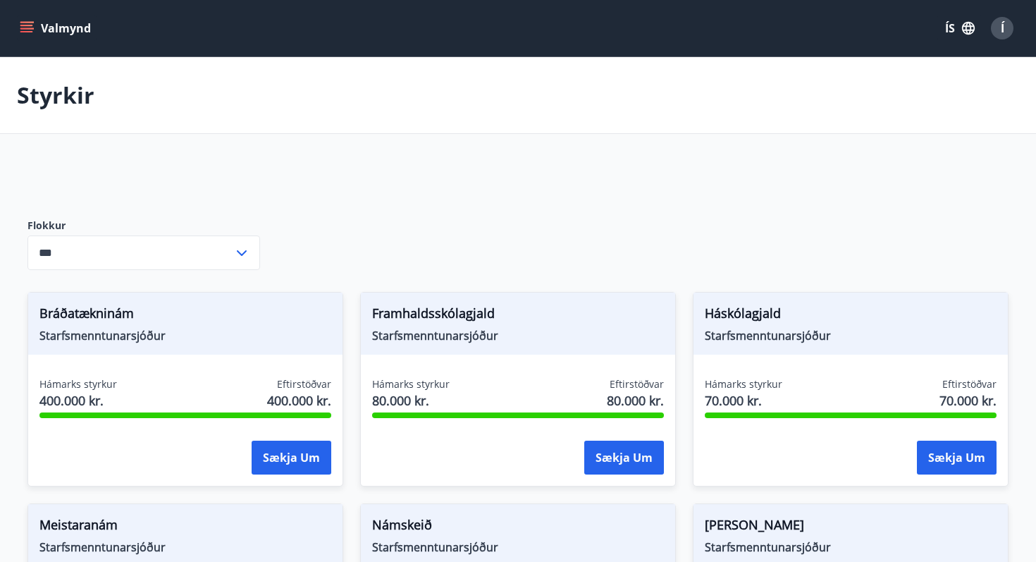
click at [998, 11] on button "Í" at bounding box center [1002, 28] width 34 height 34
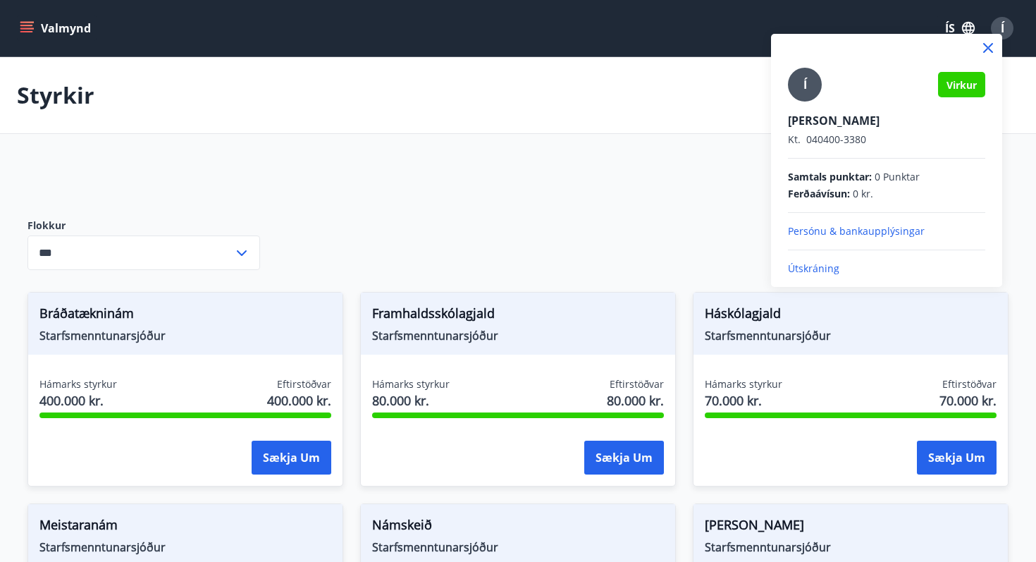
click at [990, 45] on icon at bounding box center [988, 48] width 10 height 10
